Goal: Find specific page/section: Find specific page/section

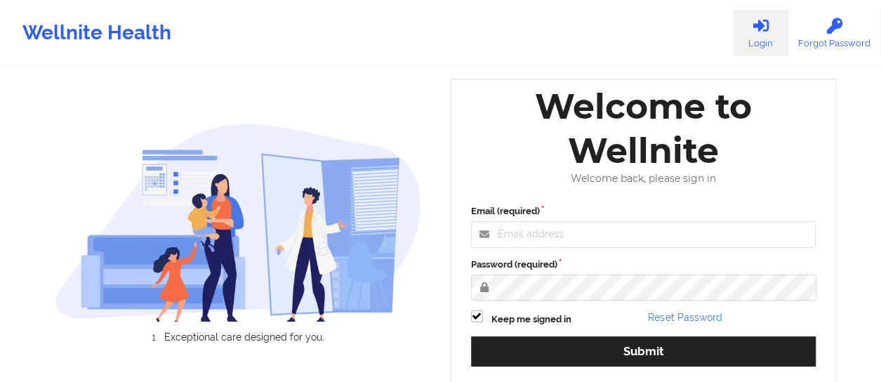
scroll to position [81, 0]
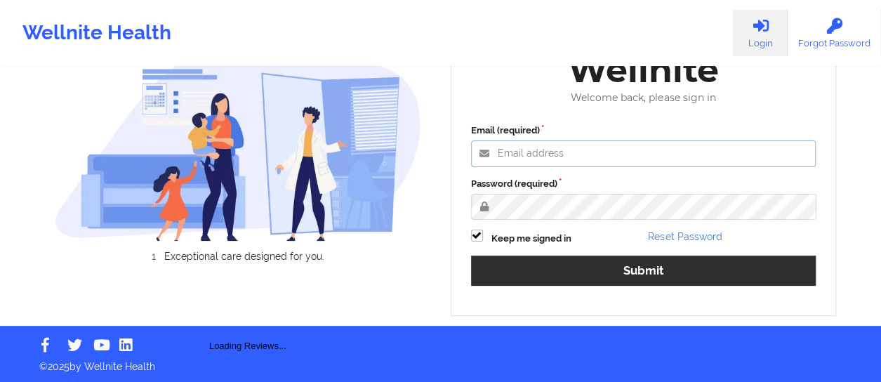
type input "[EMAIL_ADDRESS][DOMAIN_NAME]"
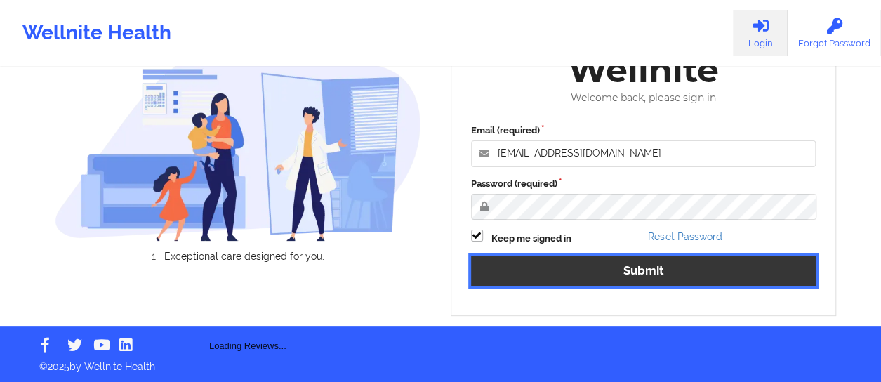
click at [553, 259] on button "Submit" at bounding box center [643, 271] width 345 height 30
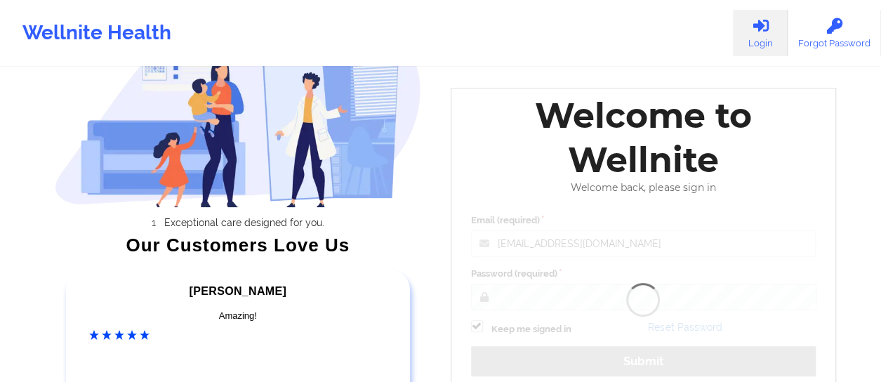
scroll to position [47, 0]
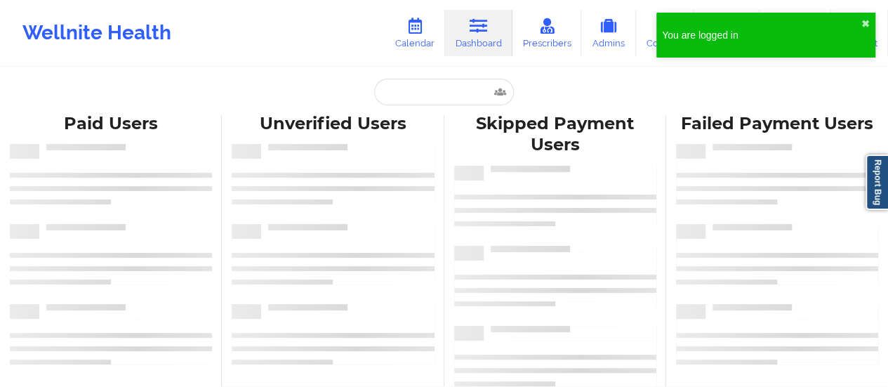
click at [870, 19] on div "You are logged in ✖︎" at bounding box center [765, 35] width 219 height 45
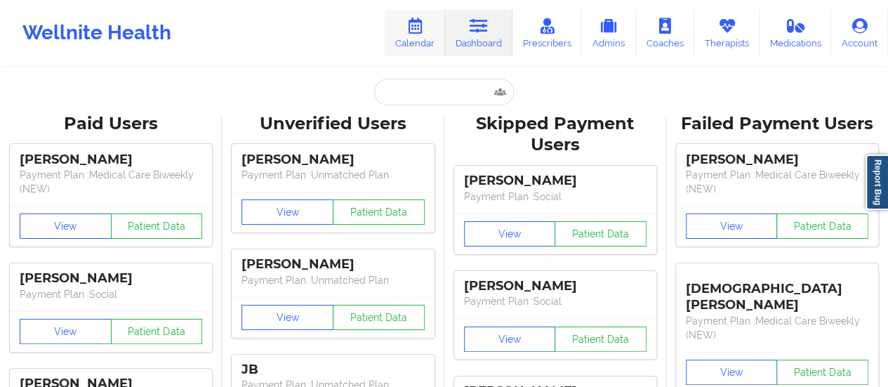
click at [407, 37] on link "Calendar" at bounding box center [415, 33] width 60 height 46
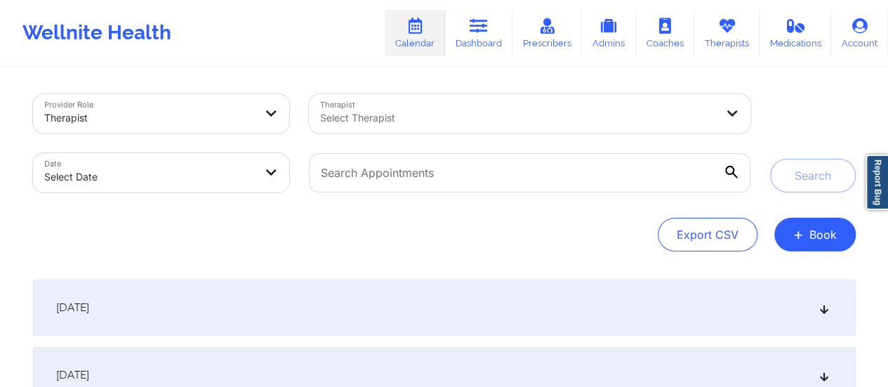
scroll to position [177, 0]
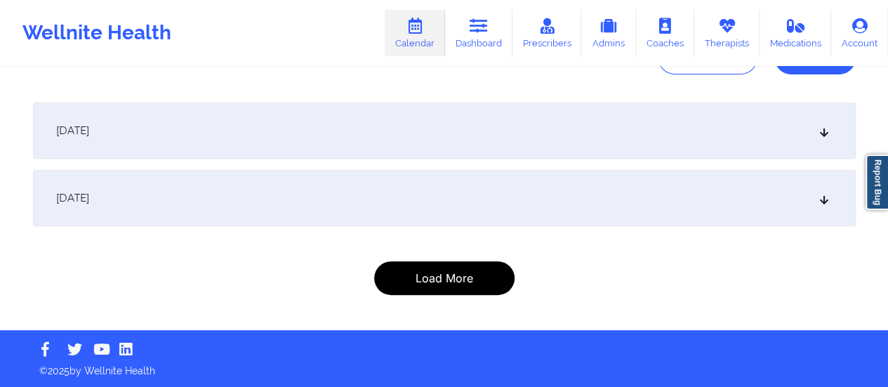
click at [472, 273] on button "Load More" at bounding box center [444, 278] width 140 height 34
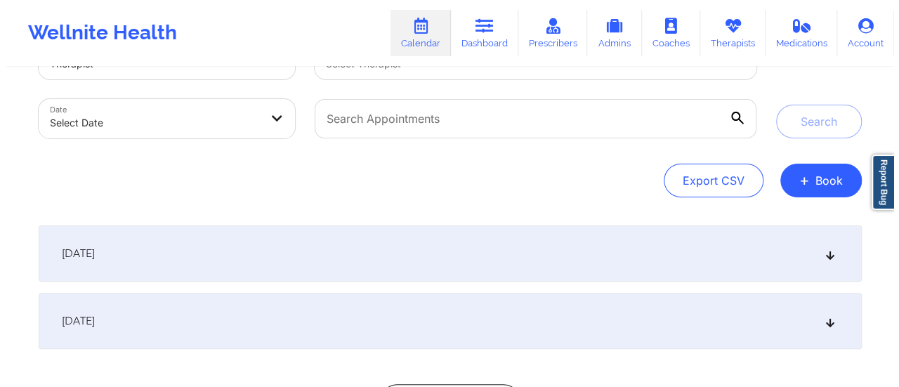
scroll to position [0, 0]
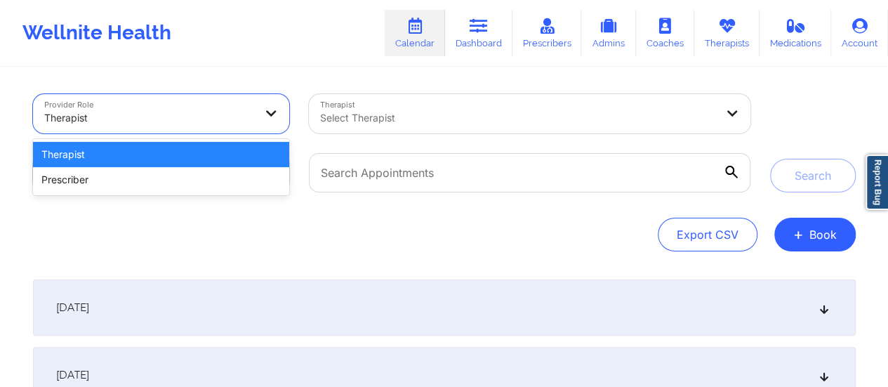
click at [258, 112] on div at bounding box center [273, 113] width 34 height 39
click at [276, 146] on div "Therapist" at bounding box center [161, 154] width 257 height 25
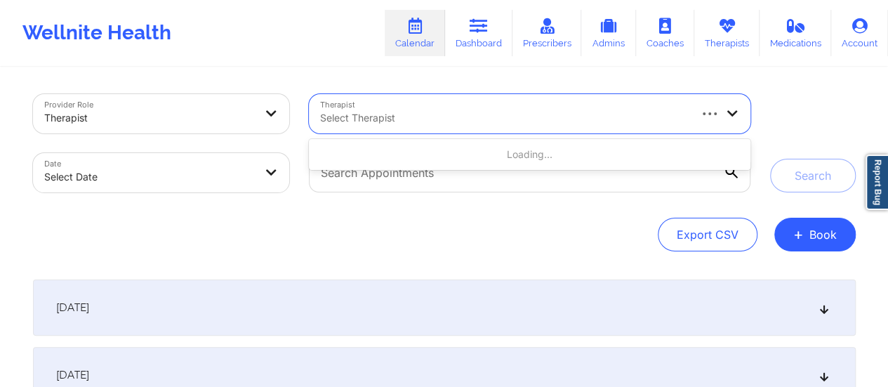
click at [411, 96] on div "Select Therapist" at bounding box center [499, 113] width 380 height 39
type input "[PERSON_NAME]"
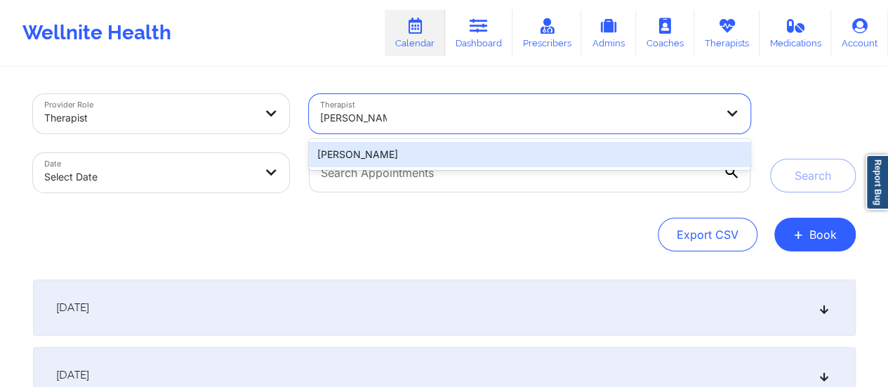
click at [488, 153] on div "[PERSON_NAME]" at bounding box center [529, 154] width 441 height 25
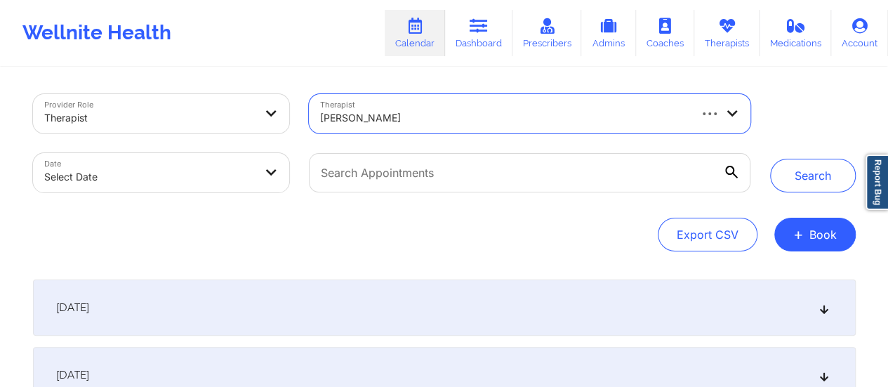
click at [223, 175] on body "Wellnite Health Calendar Dashboard Prescribers Admins Coaches Therapists Medica…" at bounding box center [444, 193] width 888 height 387
select select "2025-8"
select select "2025-9"
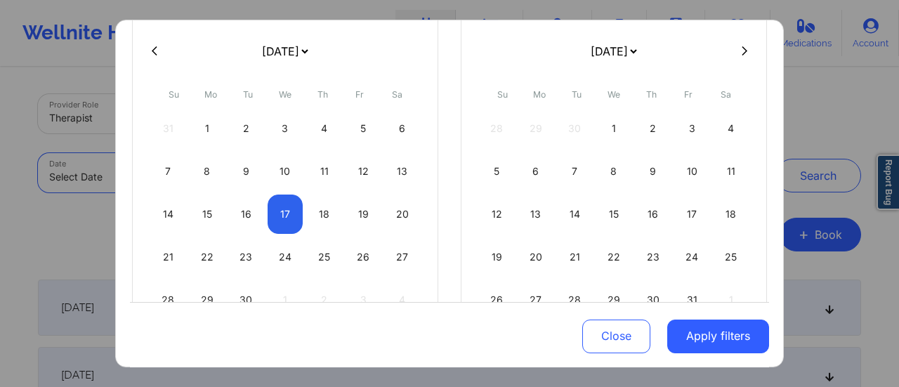
scroll to position [170, 0]
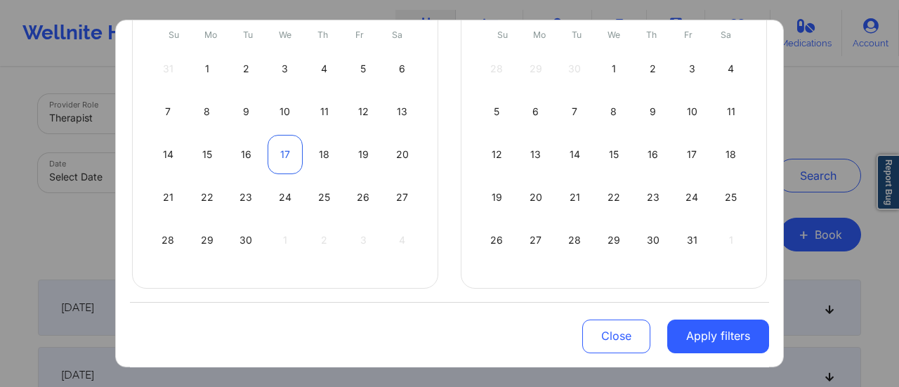
click at [291, 157] on div "17" at bounding box center [285, 154] width 36 height 39
select select "2025-8"
select select "2025-9"
click at [291, 157] on div "17" at bounding box center [285, 154] width 36 height 39
select select "2025-8"
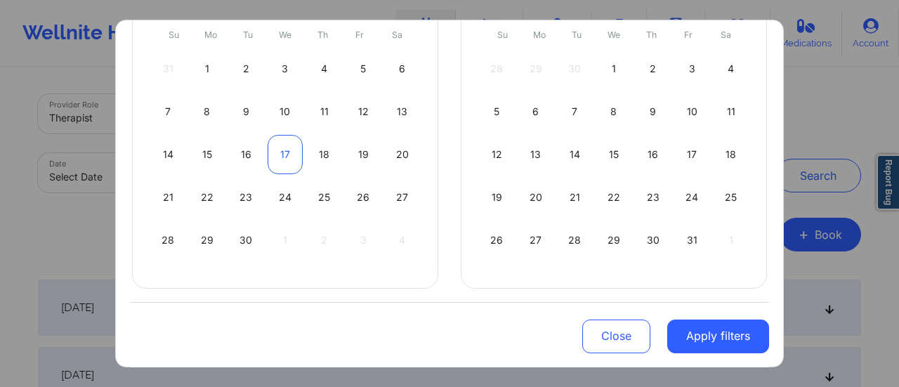
select select "2025-9"
click at [291, 157] on div "17" at bounding box center [285, 154] width 36 height 39
select select "2025-8"
select select "2025-9"
click at [271, 147] on div "17" at bounding box center [285, 154] width 36 height 39
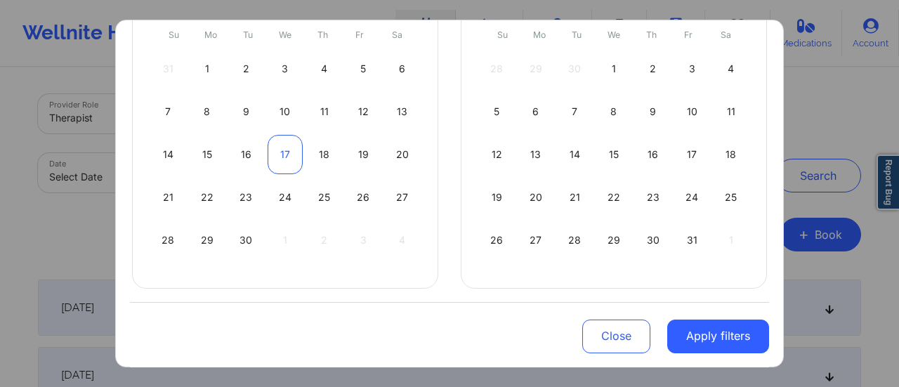
select select "2025-8"
select select "2025-9"
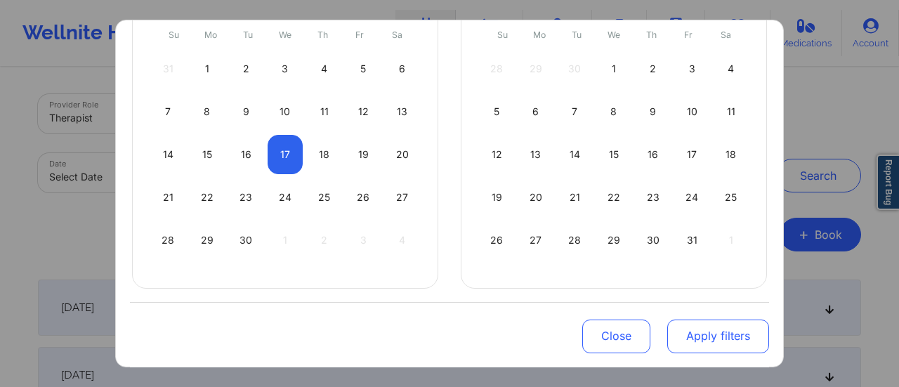
click at [694, 331] on button "Apply filters" at bounding box center [718, 336] width 102 height 34
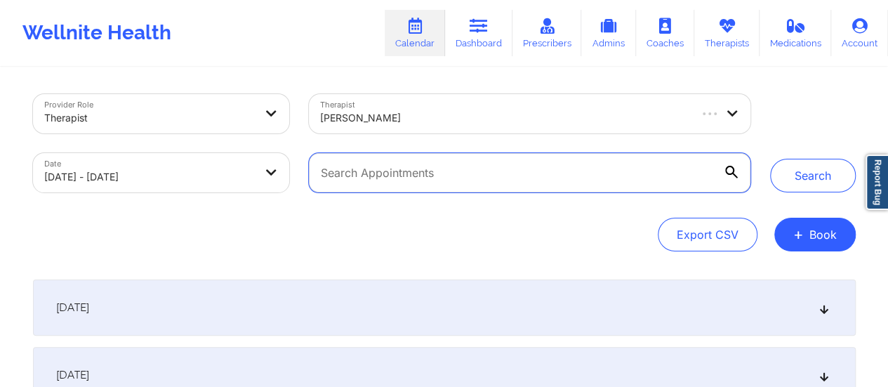
click at [449, 171] on input "text" at bounding box center [529, 172] width 441 height 39
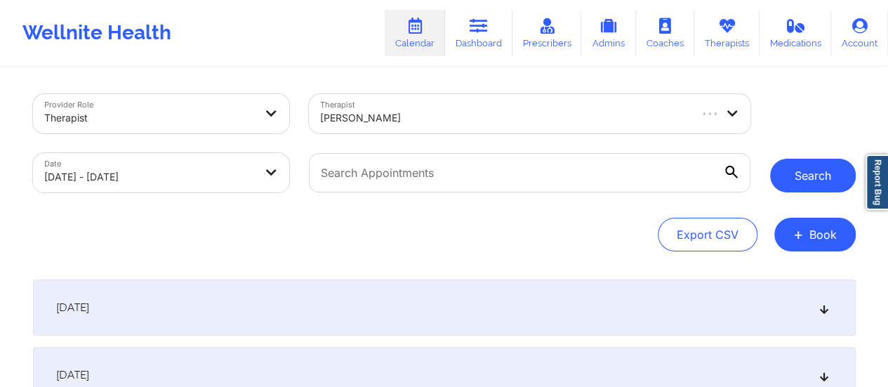
click at [820, 177] on button "Search" at bounding box center [813, 176] width 86 height 34
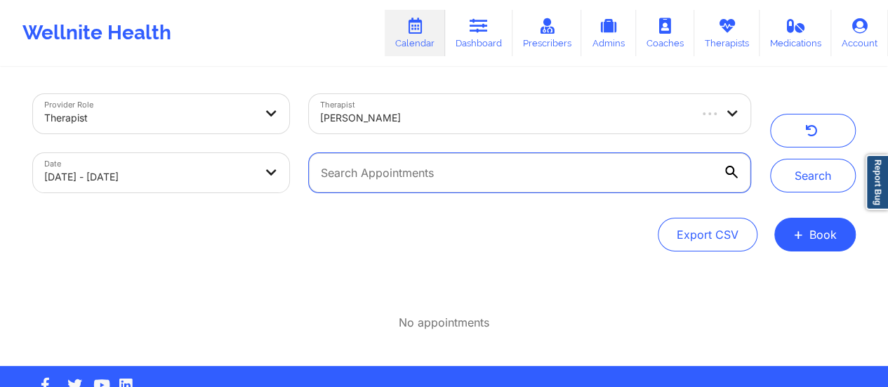
click at [473, 170] on input "text" at bounding box center [529, 172] width 441 height 39
